Goal: Information Seeking & Learning: Learn about a topic

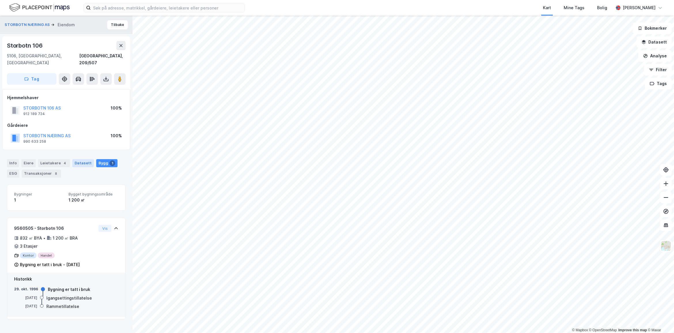
click at [83, 159] on div "Datasett" at bounding box center [83, 163] width 22 height 8
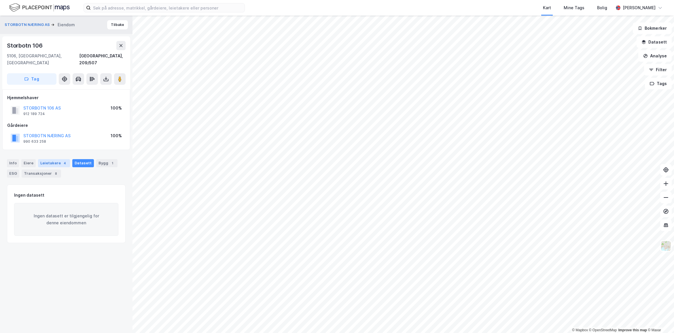
click at [53, 159] on div "Leietakere 4" at bounding box center [54, 163] width 32 height 8
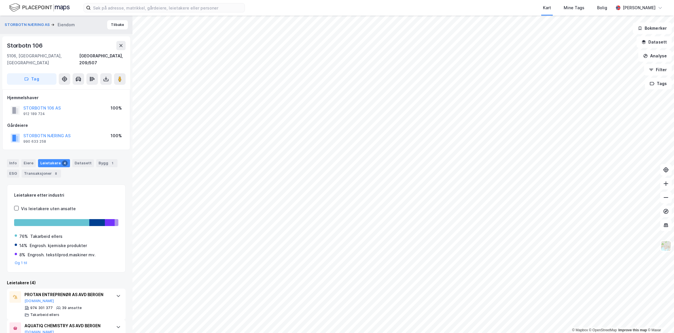
scroll to position [73, 0]
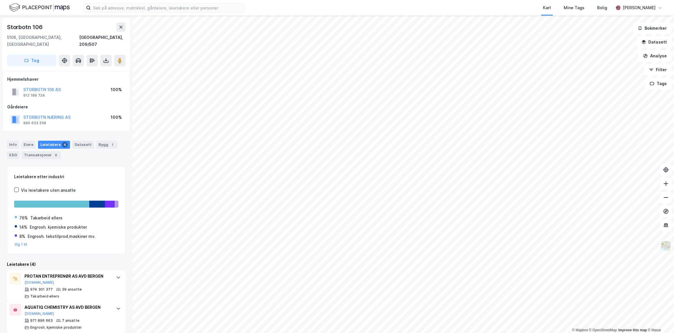
drag, startPoint x: 12, startPoint y: 139, endPoint x: 51, endPoint y: 158, distance: 43.9
click at [12, 141] on div "Info" at bounding box center [13, 145] width 12 height 8
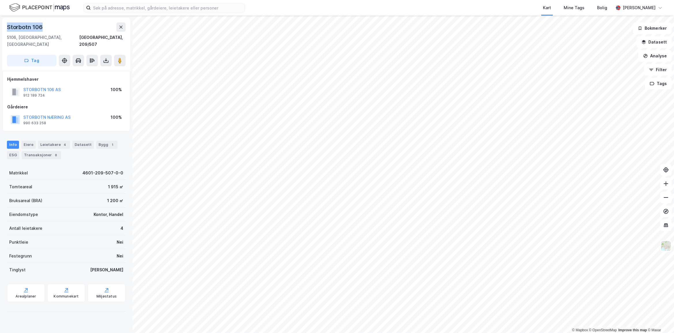
drag, startPoint x: 43, startPoint y: 29, endPoint x: 3, endPoint y: 27, distance: 39.8
click at [3, 27] on div "Storbotn 106 5106, Øvre Ervik, Vestland Bergen, 209/507 Tag" at bounding box center [66, 44] width 128 height 53
copy div "Storbotn 106"
click at [24, 291] on div "Arealplaner" at bounding box center [26, 292] width 38 height 18
click at [56, 298] on div "Matrikkel 4601-209-507-0-0 Tomteareal 1 915 ㎡ Bruksareal (BRA) 1 200 ㎡ Eiendoms…" at bounding box center [66, 240] width 119 height 148
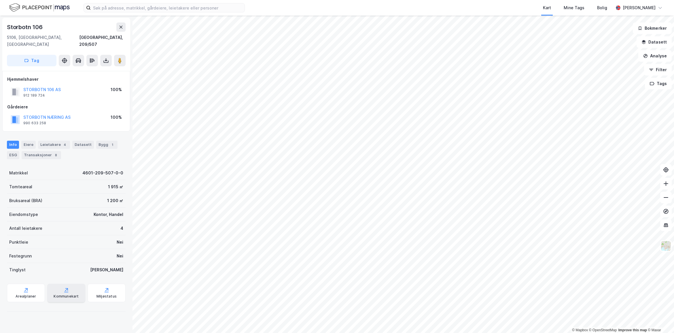
click at [64, 286] on div "Kommunekart" at bounding box center [66, 292] width 38 height 18
click at [14, 151] on div "ESG" at bounding box center [13, 155] width 12 height 8
